Goal: Information Seeking & Learning: Understand process/instructions

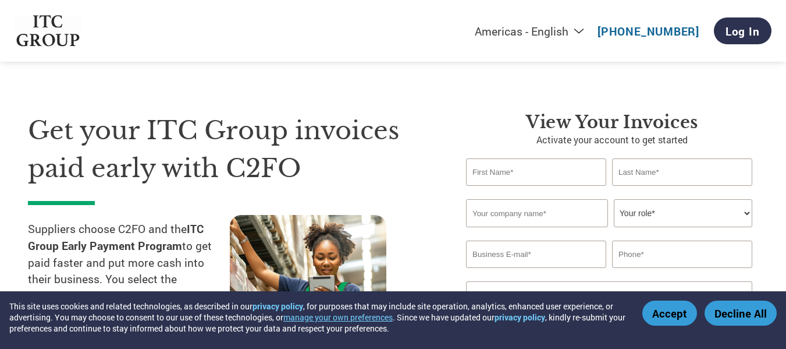
click at [247, 103] on div "Get your ITC Group invoices paid early with C2FO Suppliers choose C2FO and the …" at bounding box center [393, 220] width 730 height 310
